Goal: Find specific page/section: Find specific page/section

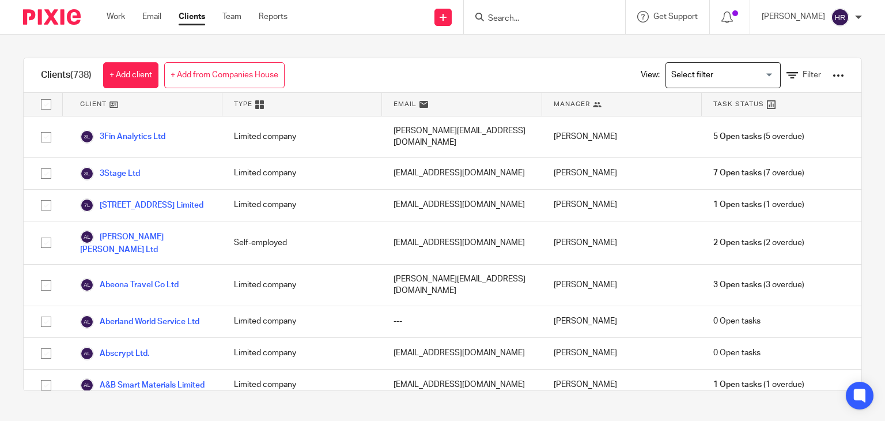
click at [508, 23] on input "Search" at bounding box center [539, 19] width 104 height 10
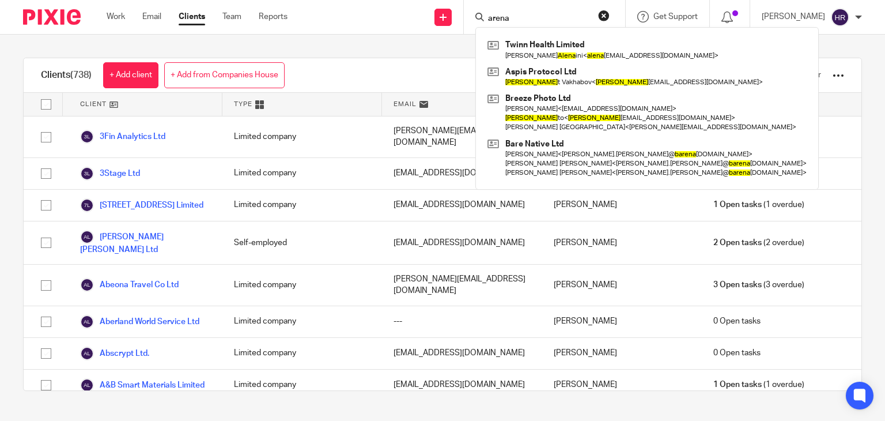
type input "arena"
click at [196, 18] on link "Clients" at bounding box center [192, 17] width 26 height 12
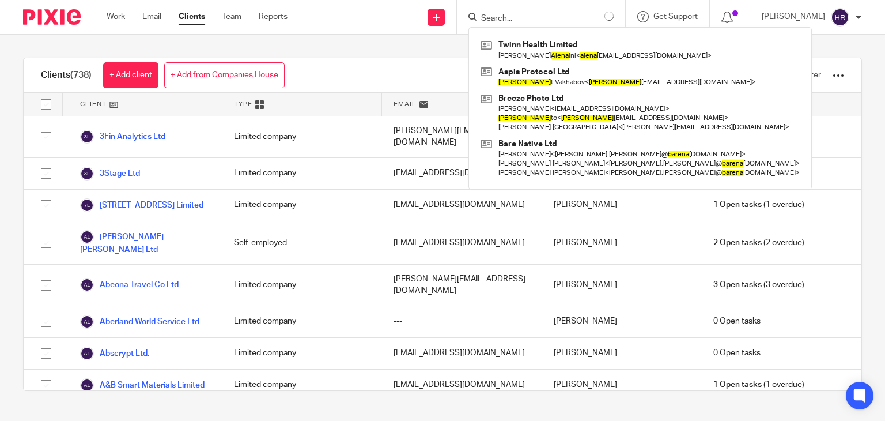
click at [703, 90] on div "View: Loading... Filter" at bounding box center [733, 75] width 221 height 34
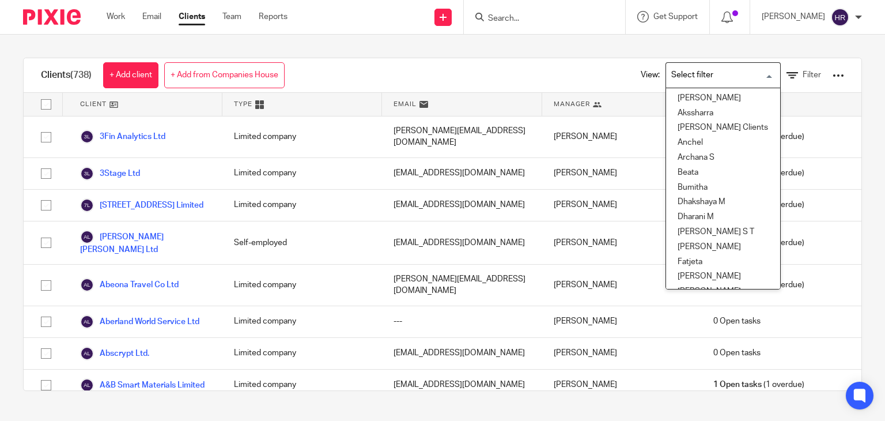
click at [702, 81] on input "Search for option" at bounding box center [720, 75] width 107 height 20
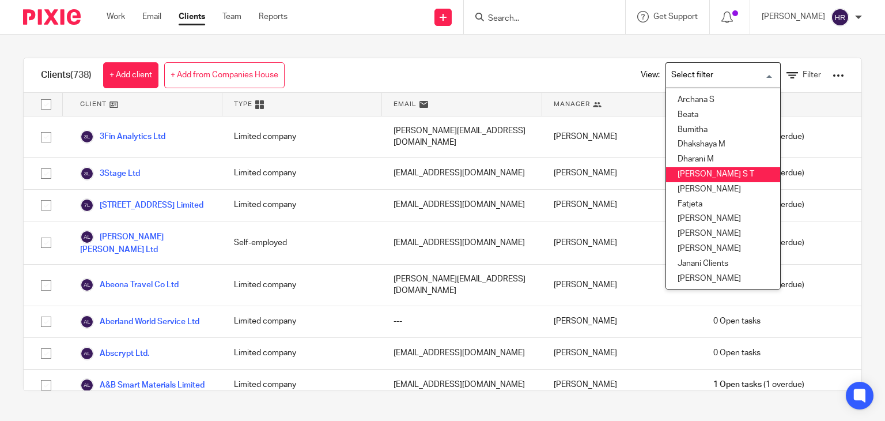
scroll to position [58, 0]
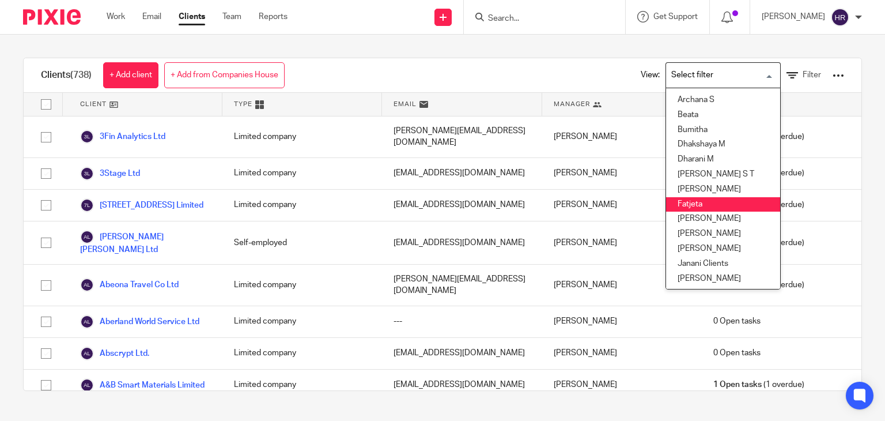
click at [679, 203] on li "Fatjeta" at bounding box center [723, 204] width 114 height 15
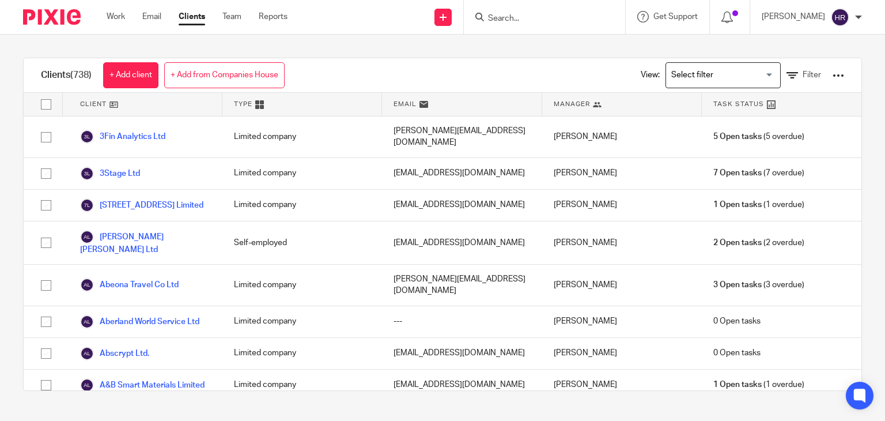
click at [629, 192] on div "[PERSON_NAME]" at bounding box center [622, 205] width 160 height 31
click at [694, 61] on div "View: Loading... Filter" at bounding box center [733, 75] width 221 height 34
click at [675, 82] on input "Search for option" at bounding box center [720, 75] width 107 height 20
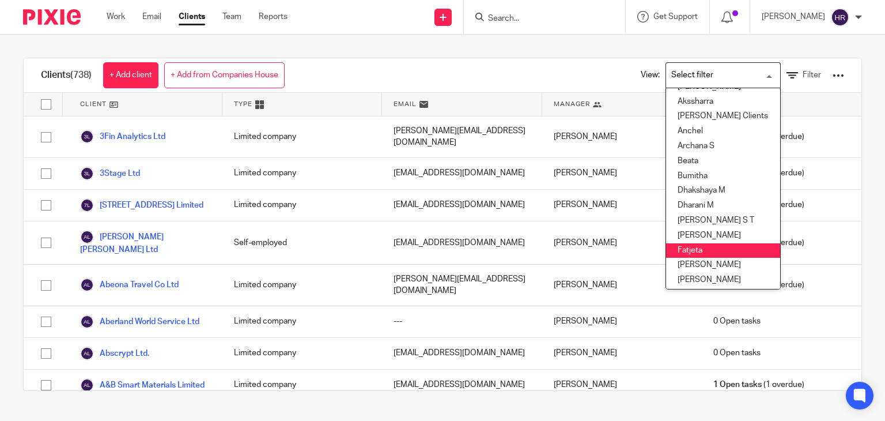
scroll to position [14, 0]
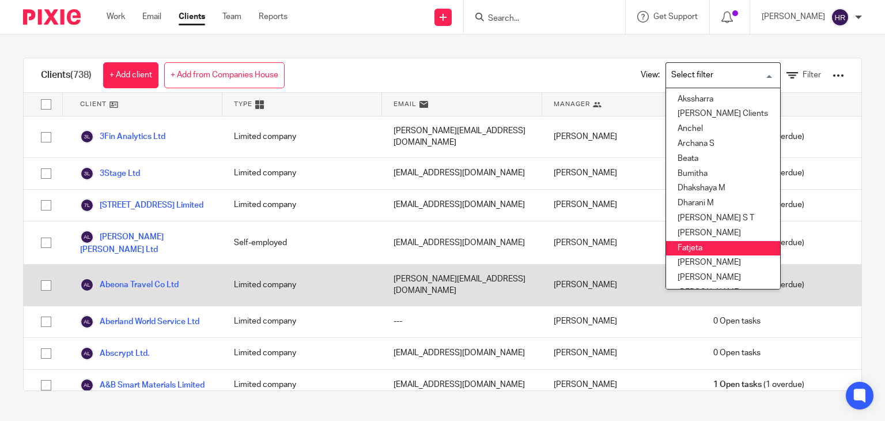
drag, startPoint x: 688, startPoint y: 250, endPoint x: 712, endPoint y: 259, distance: 25.7
click at [687, 250] on li "Fatjeta" at bounding box center [723, 248] width 114 height 15
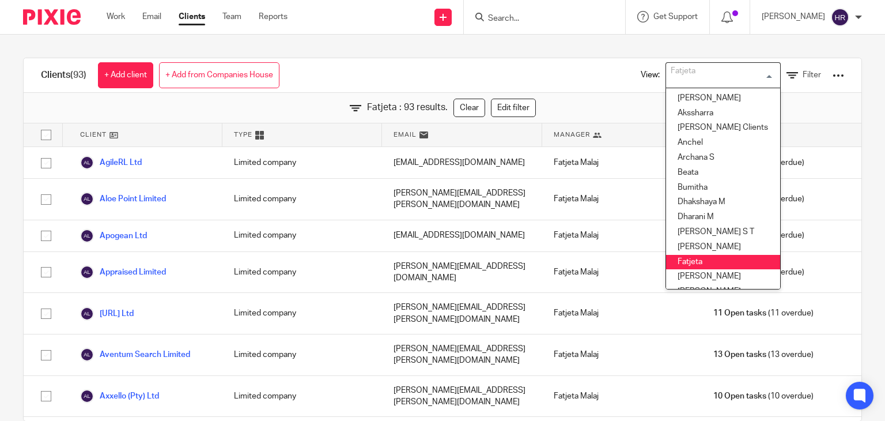
click at [507, 11] on form at bounding box center [548, 17] width 123 height 14
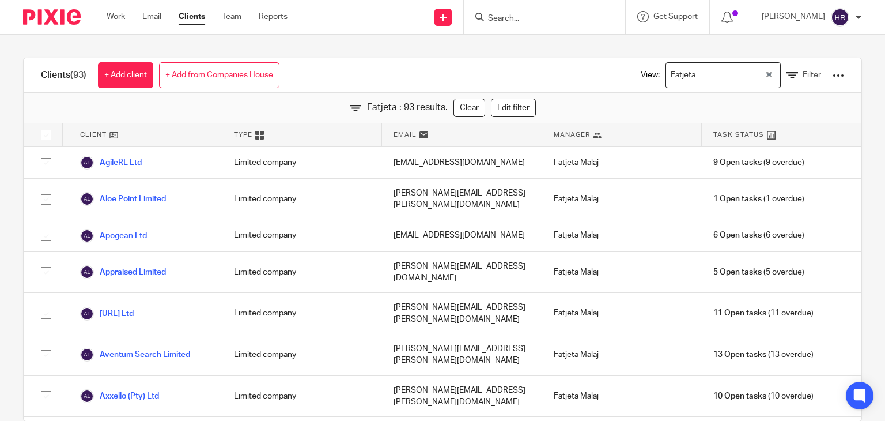
click at [506, 14] on input "Search" at bounding box center [539, 19] width 104 height 10
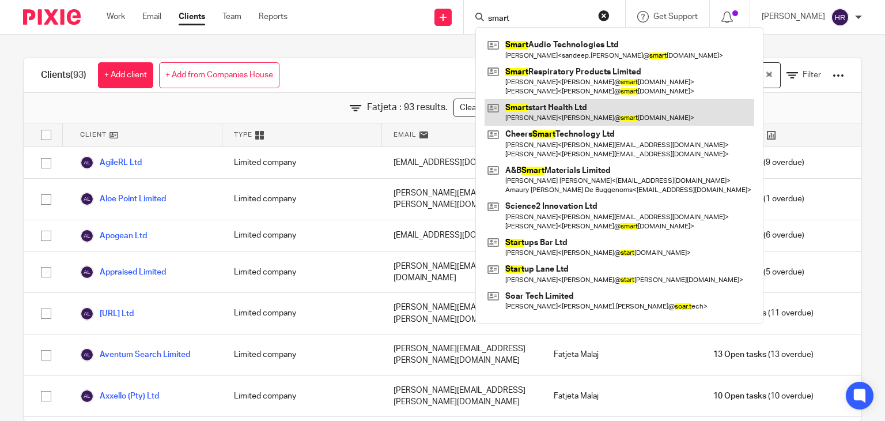
type input "smart"
click at [514, 117] on link at bounding box center [619, 112] width 270 height 26
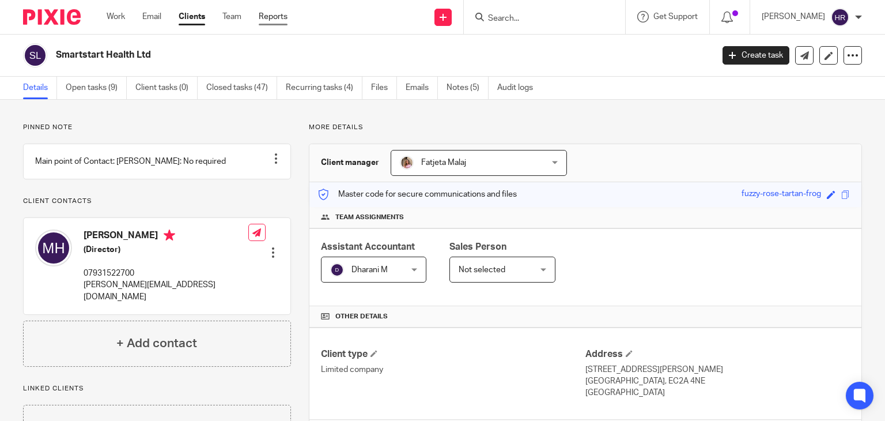
scroll to position [251, 0]
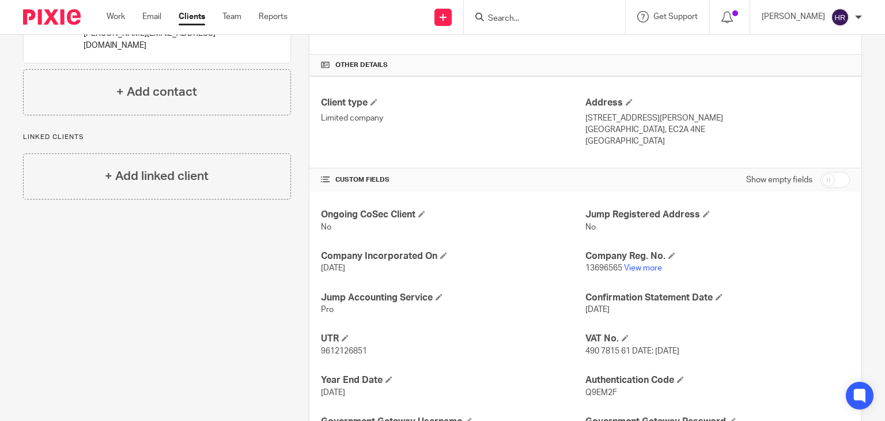
click at [521, 29] on div at bounding box center [544, 17] width 161 height 34
click at [512, 21] on input "Search" at bounding box center [539, 19] width 104 height 10
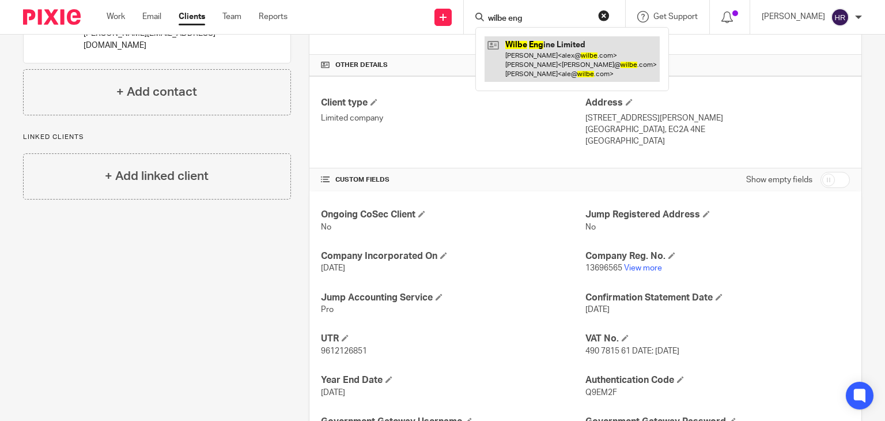
type input "wilbe eng"
click at [525, 44] on link at bounding box center [571, 59] width 175 height 46
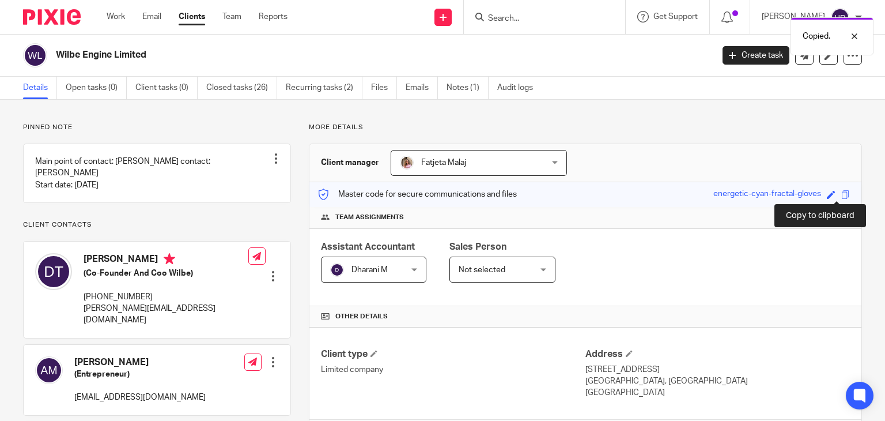
click at [841, 192] on span at bounding box center [845, 194] width 9 height 9
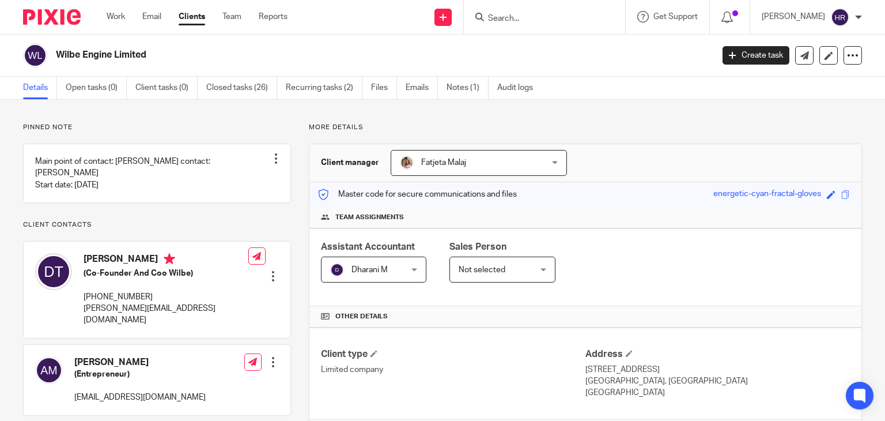
click at [502, 20] on div at bounding box center [544, 17] width 161 height 34
click at [501, 20] on input "Search" at bounding box center [539, 19] width 104 height 10
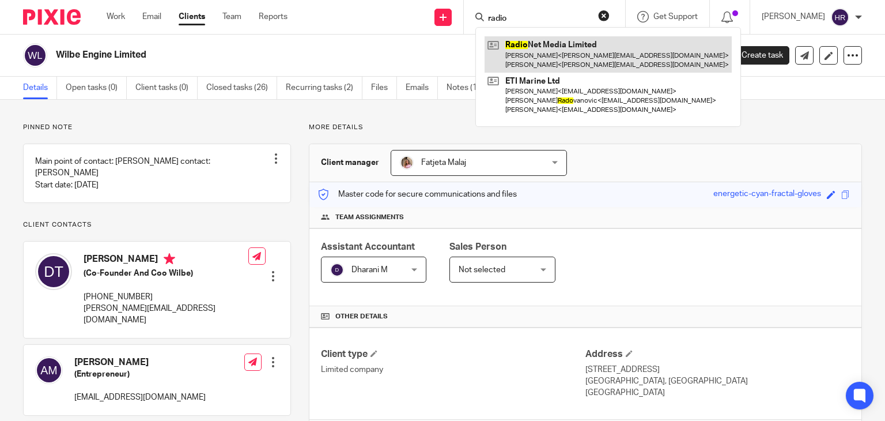
type input "radio"
click at [513, 51] on link at bounding box center [607, 54] width 247 height 36
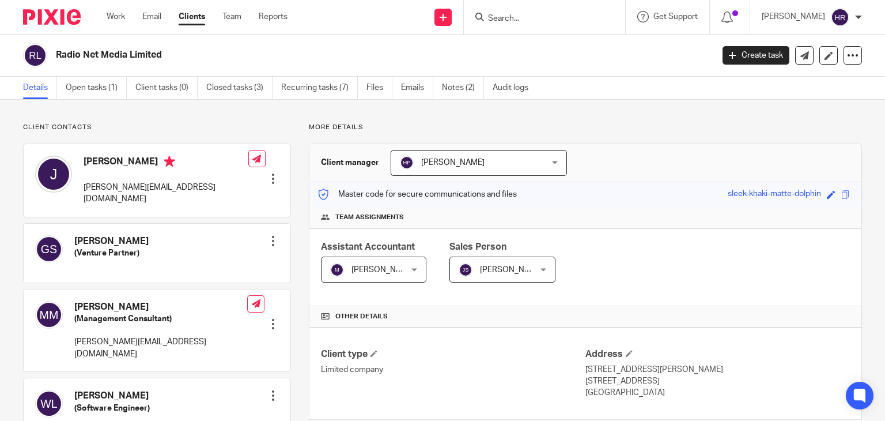
click at [502, 24] on input "Search" at bounding box center [539, 19] width 104 height 10
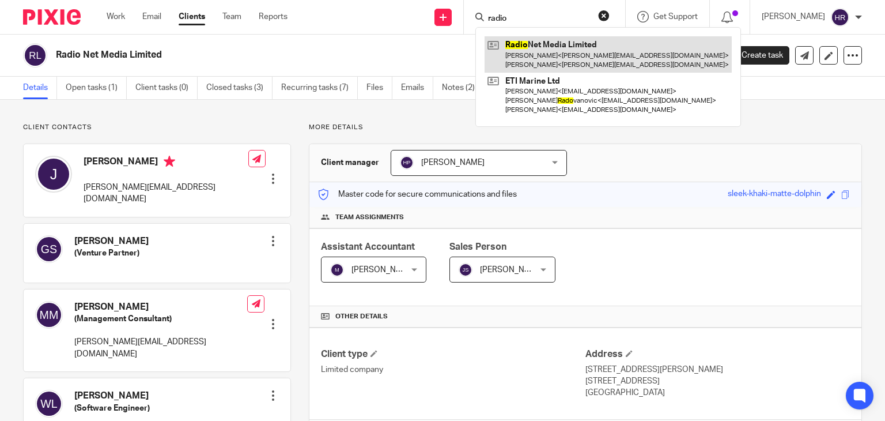
type input "radio"
click at [501, 54] on link at bounding box center [607, 54] width 247 height 36
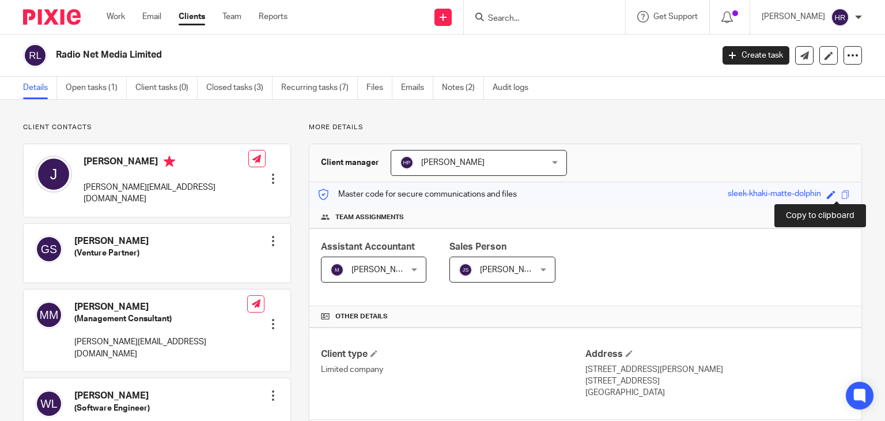
click at [841, 194] on span at bounding box center [845, 194] width 9 height 9
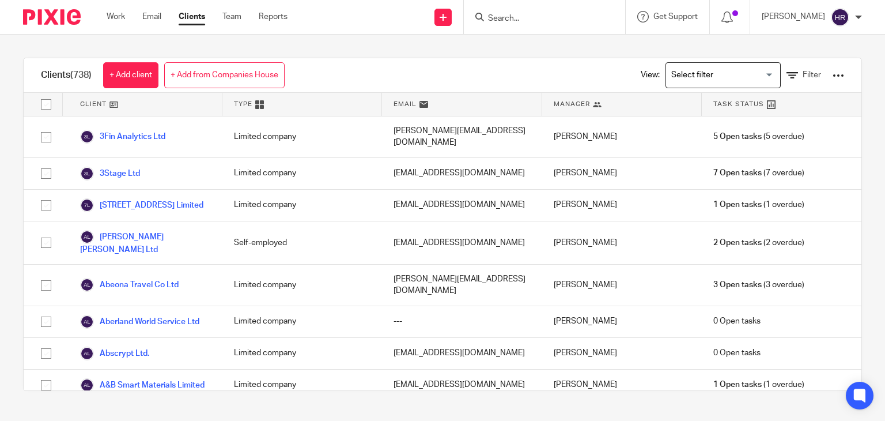
click at [507, 16] on input "Search" at bounding box center [539, 19] width 104 height 10
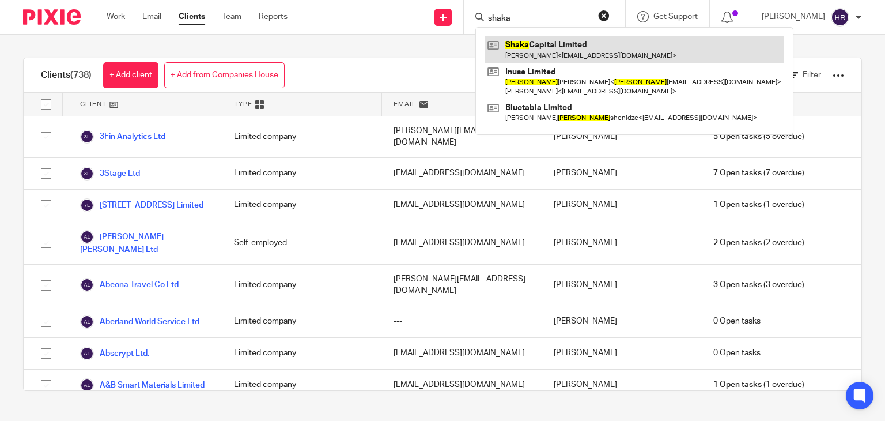
type input "shaka"
click at [507, 37] on link at bounding box center [634, 49] width 300 height 26
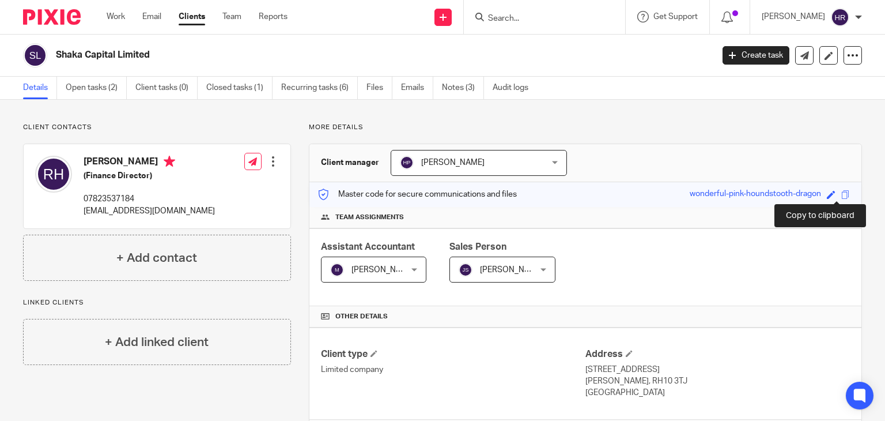
click at [841, 196] on span at bounding box center [845, 194] width 9 height 9
click at [487, 22] on input "Search" at bounding box center [539, 19] width 104 height 10
type input "d"
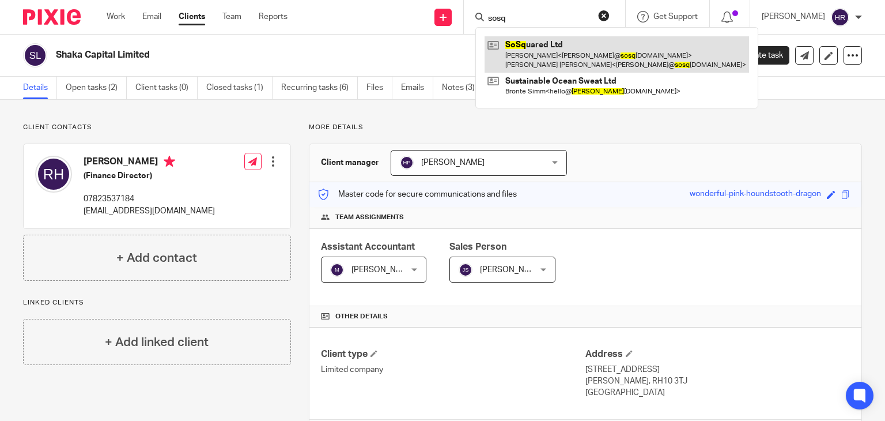
type input "sosq"
click at [571, 49] on link at bounding box center [616, 54] width 264 height 36
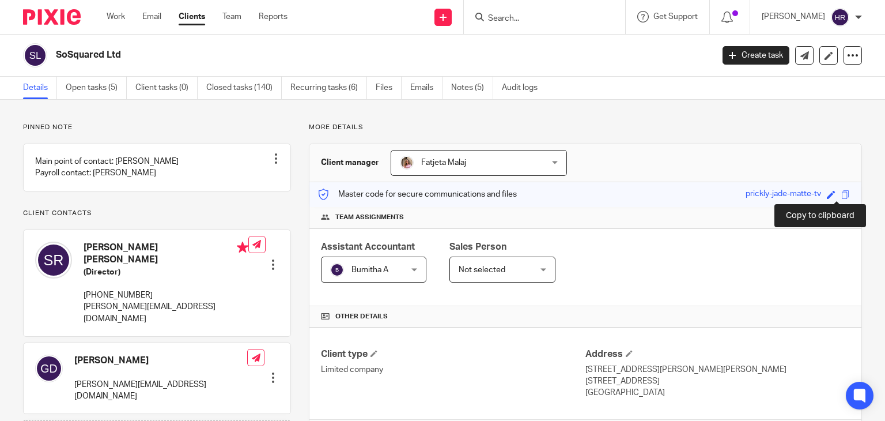
click at [841, 191] on span at bounding box center [845, 194] width 9 height 9
click at [521, 16] on div "Copied." at bounding box center [657, 34] width 431 height 44
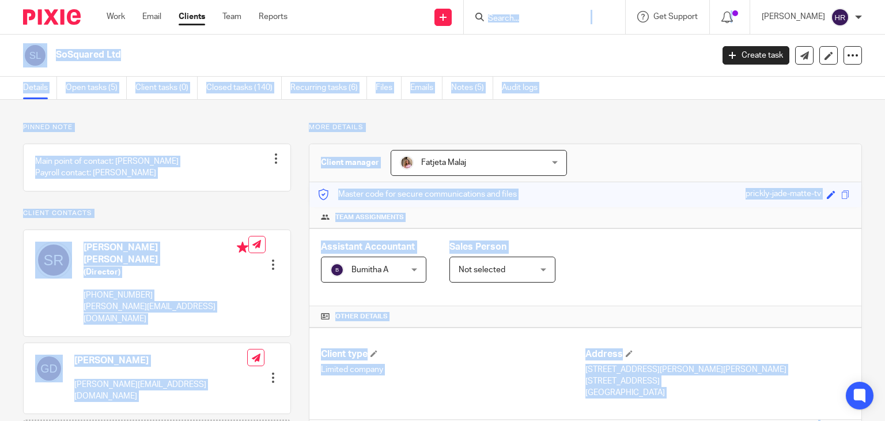
click at [498, 20] on input "Search" at bounding box center [539, 19] width 104 height 10
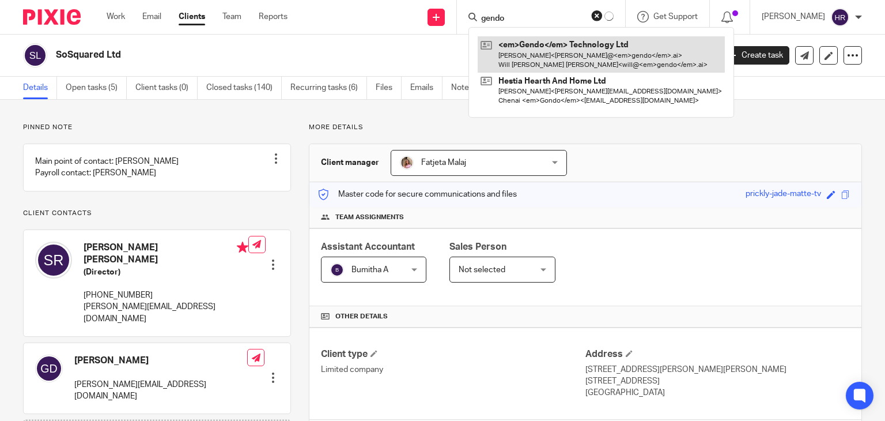
type input "gendo"
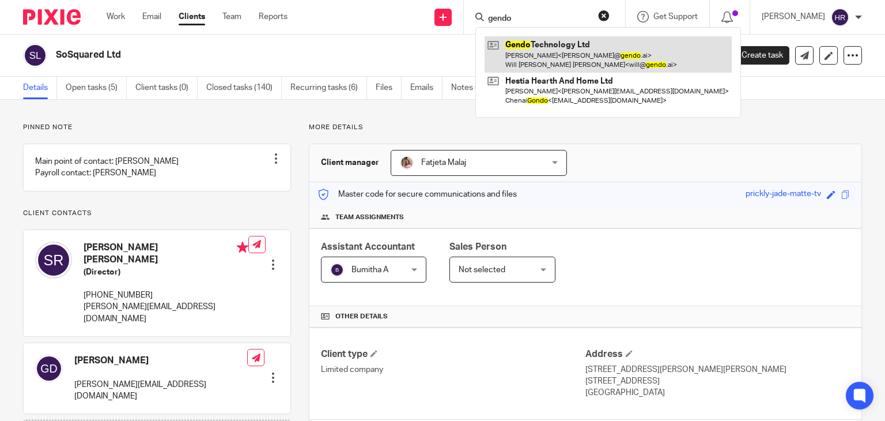
click at [505, 67] on link at bounding box center [607, 54] width 247 height 36
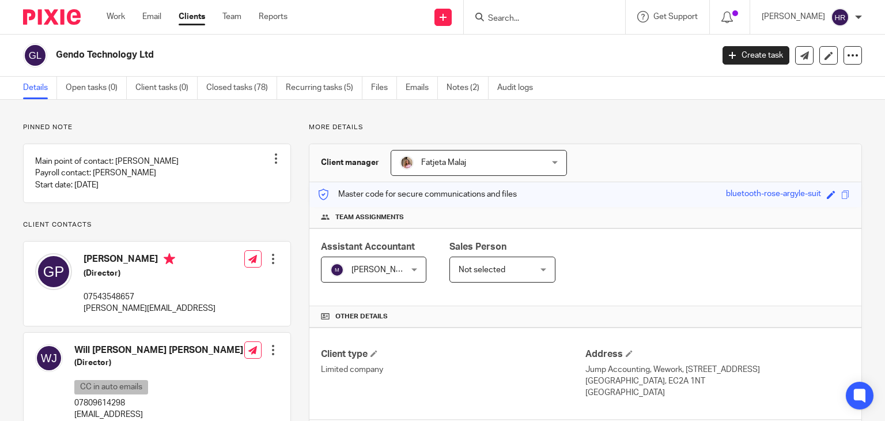
drag, startPoint x: 525, startPoint y: 27, endPoint x: 516, endPoint y: 17, distance: 13.5
click at [524, 26] on div at bounding box center [544, 17] width 161 height 34
click at [516, 17] on input "Search" at bounding box center [539, 19] width 104 height 10
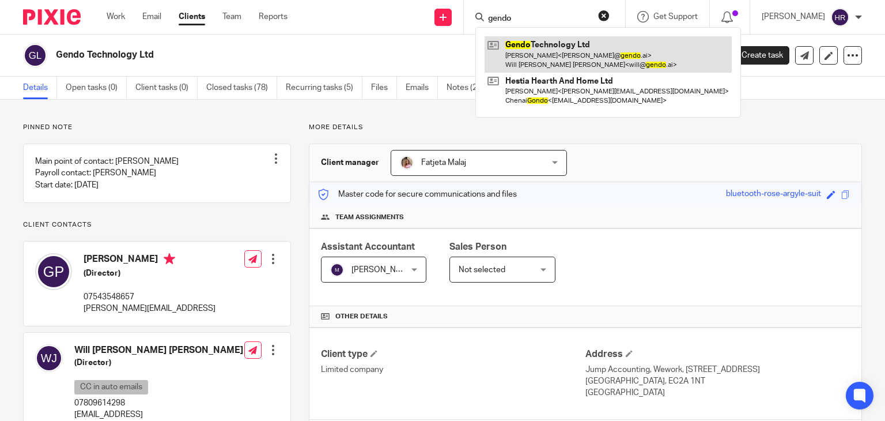
type input "gendo"
click at [529, 43] on link at bounding box center [607, 54] width 247 height 36
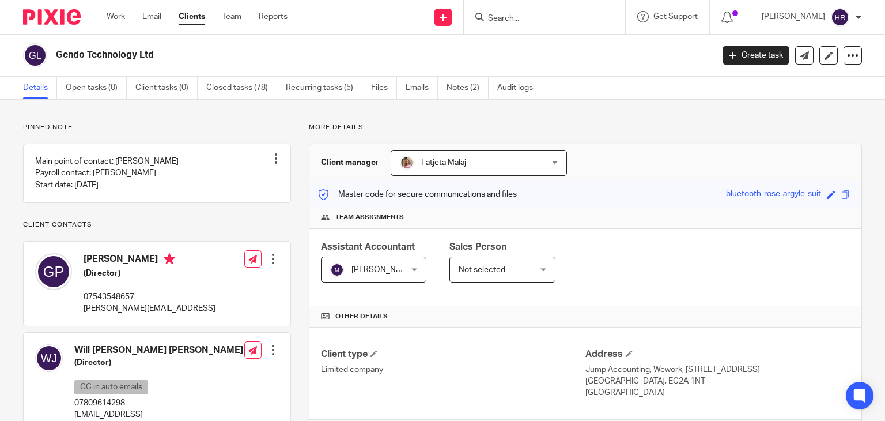
click at [832, 191] on div "Save bluetooth-rose-argyle-suit" at bounding box center [789, 194] width 127 height 13
click at [841, 191] on span at bounding box center [845, 194] width 9 height 9
click at [495, 16] on input "Search" at bounding box center [539, 19] width 104 height 10
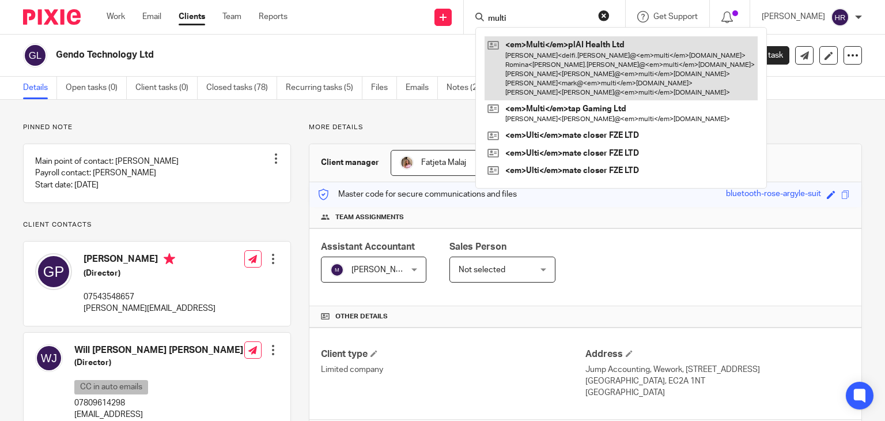
type input "multi"
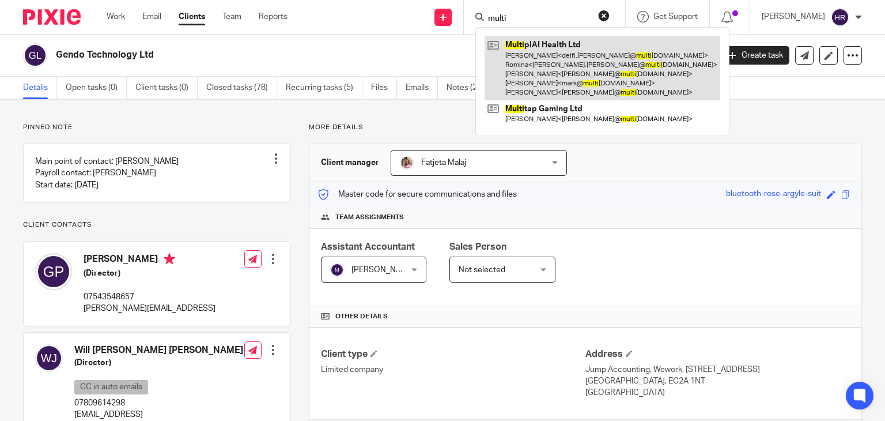
click at [518, 42] on link at bounding box center [602, 68] width 236 height 64
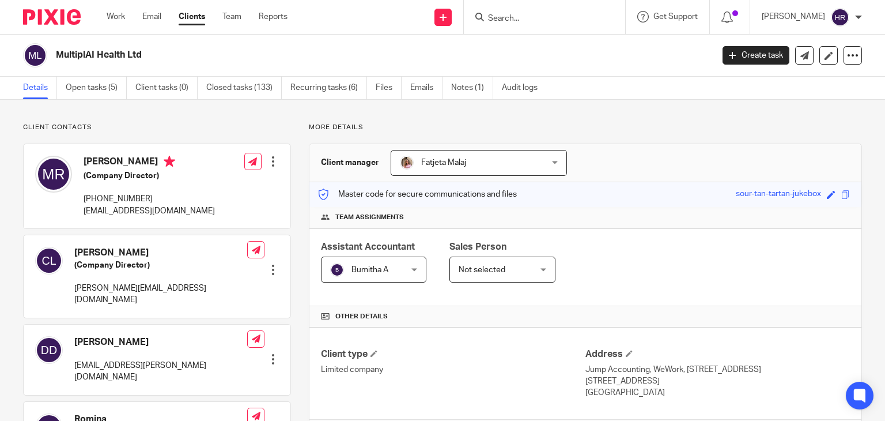
drag, startPoint x: 837, startPoint y: 203, endPoint x: 836, endPoint y: 196, distance: 7.5
click at [837, 198] on div "Master code for secure communications and files sour-tan-tartan-jukebox Save so…" at bounding box center [585, 194] width 552 height 25
click at [841, 196] on span at bounding box center [845, 194] width 9 height 9
click at [498, 14] on input "Search" at bounding box center [539, 19] width 104 height 10
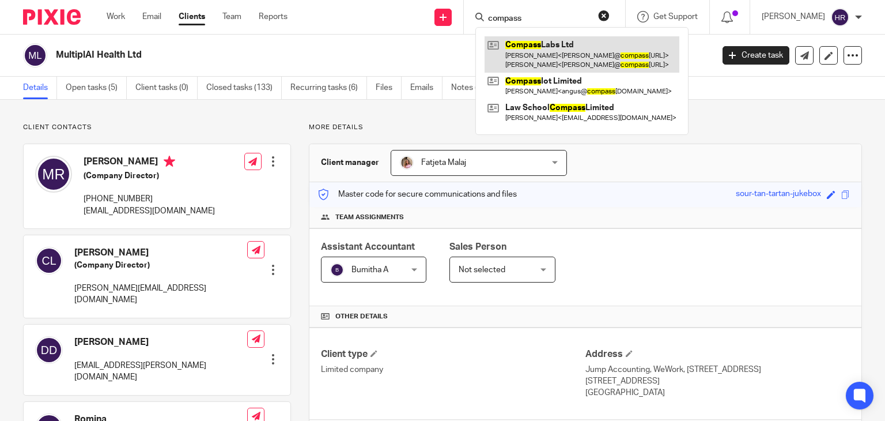
type input "compass"
click at [537, 44] on link at bounding box center [581, 54] width 195 height 36
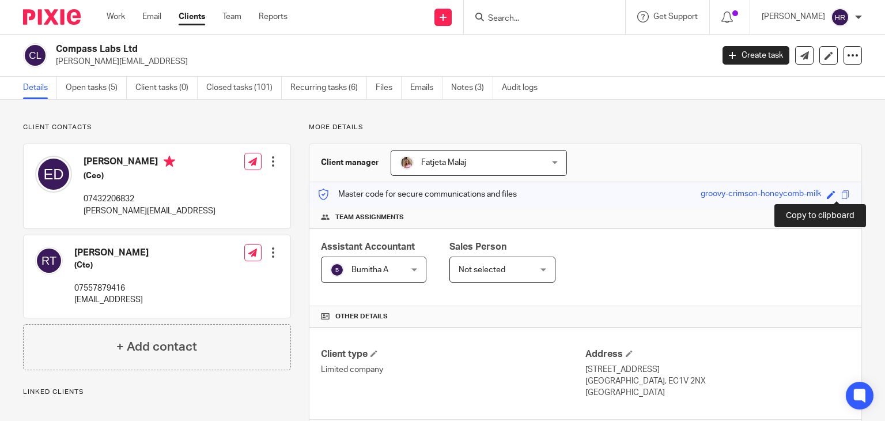
click at [841, 196] on span at bounding box center [845, 194] width 9 height 9
